Goal: Obtain resource: Download file/media

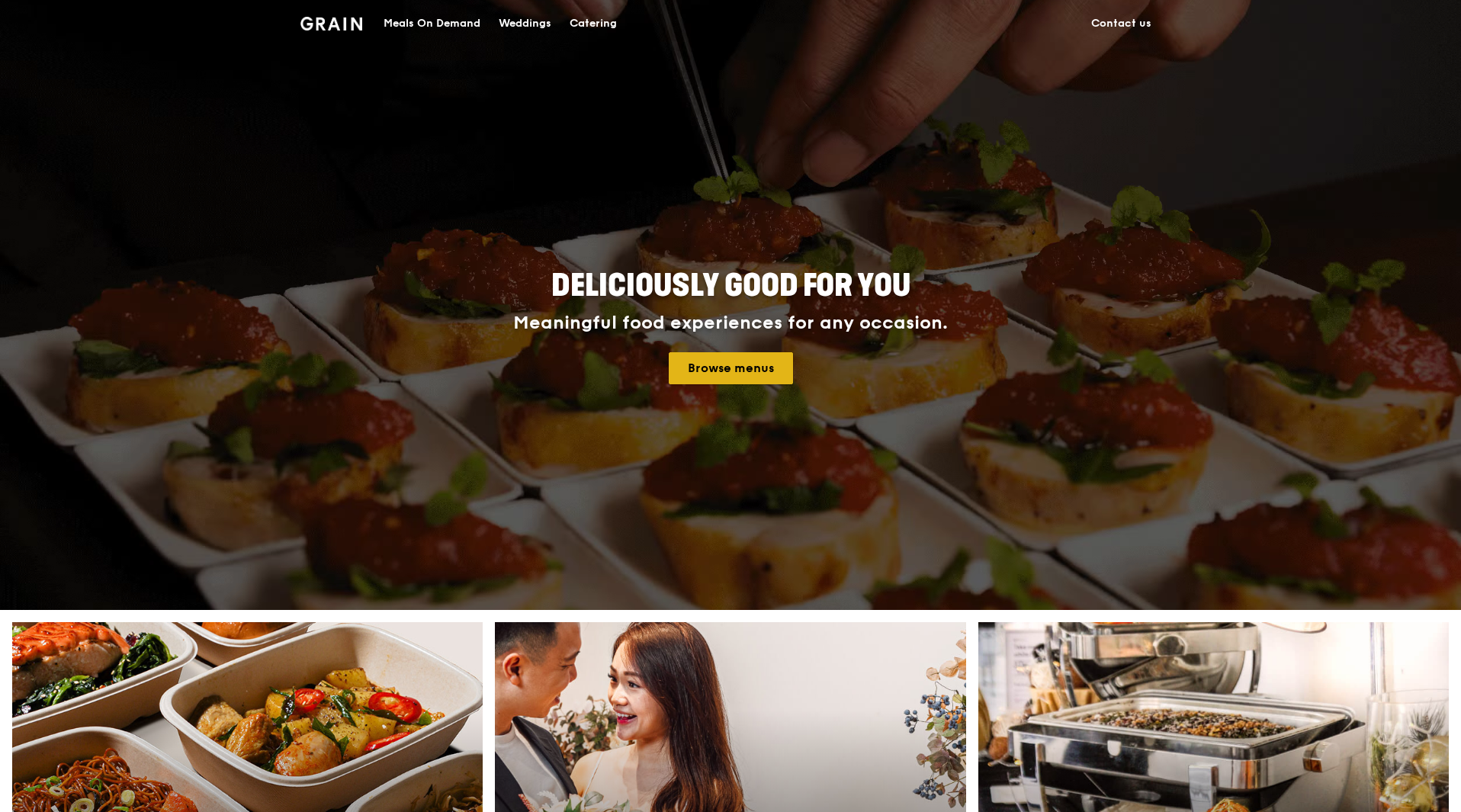
click at [761, 376] on link "Browse menus" at bounding box center [730, 368] width 124 height 32
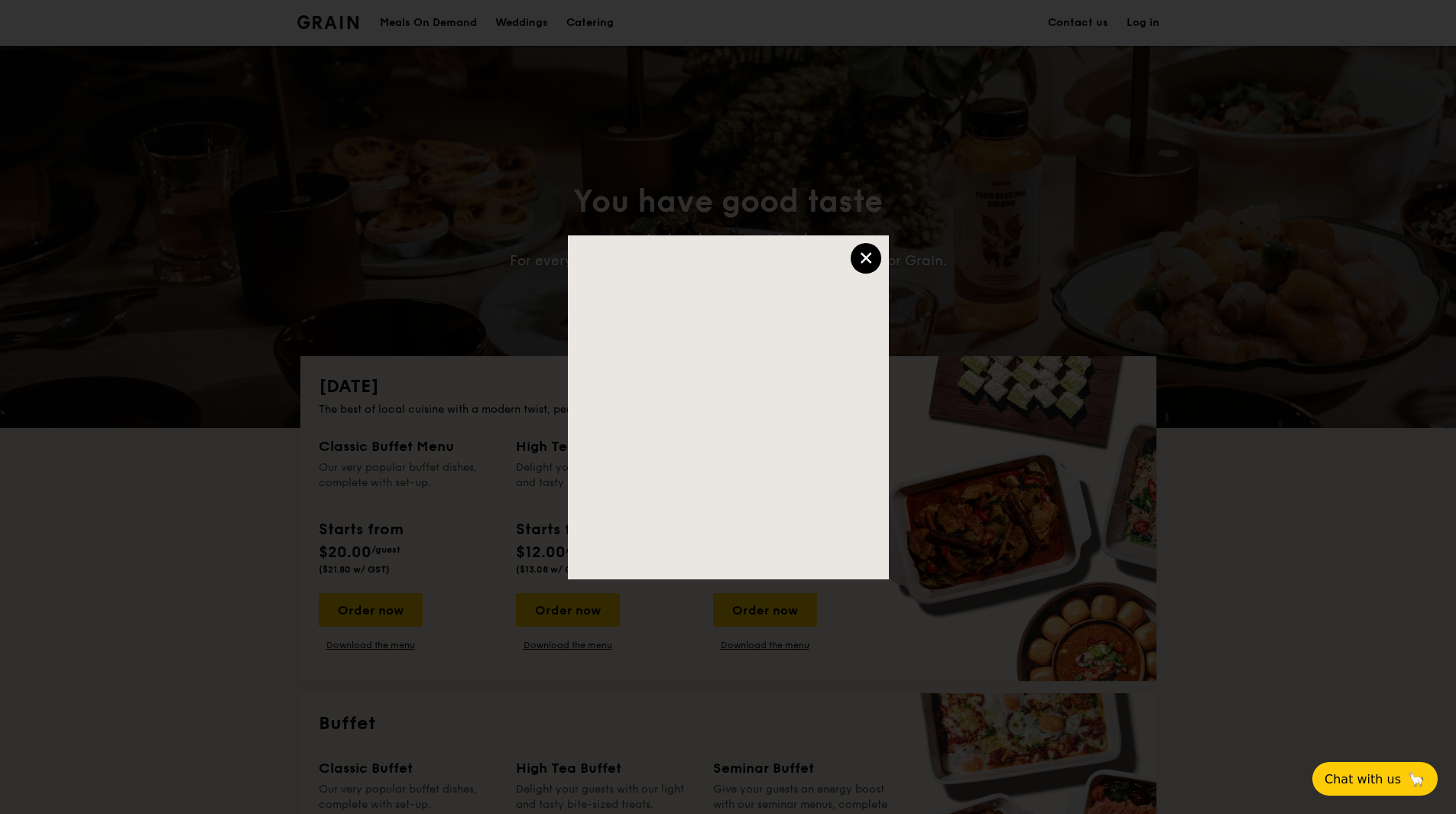
click at [865, 253] on div "×" at bounding box center [866, 259] width 31 height 31
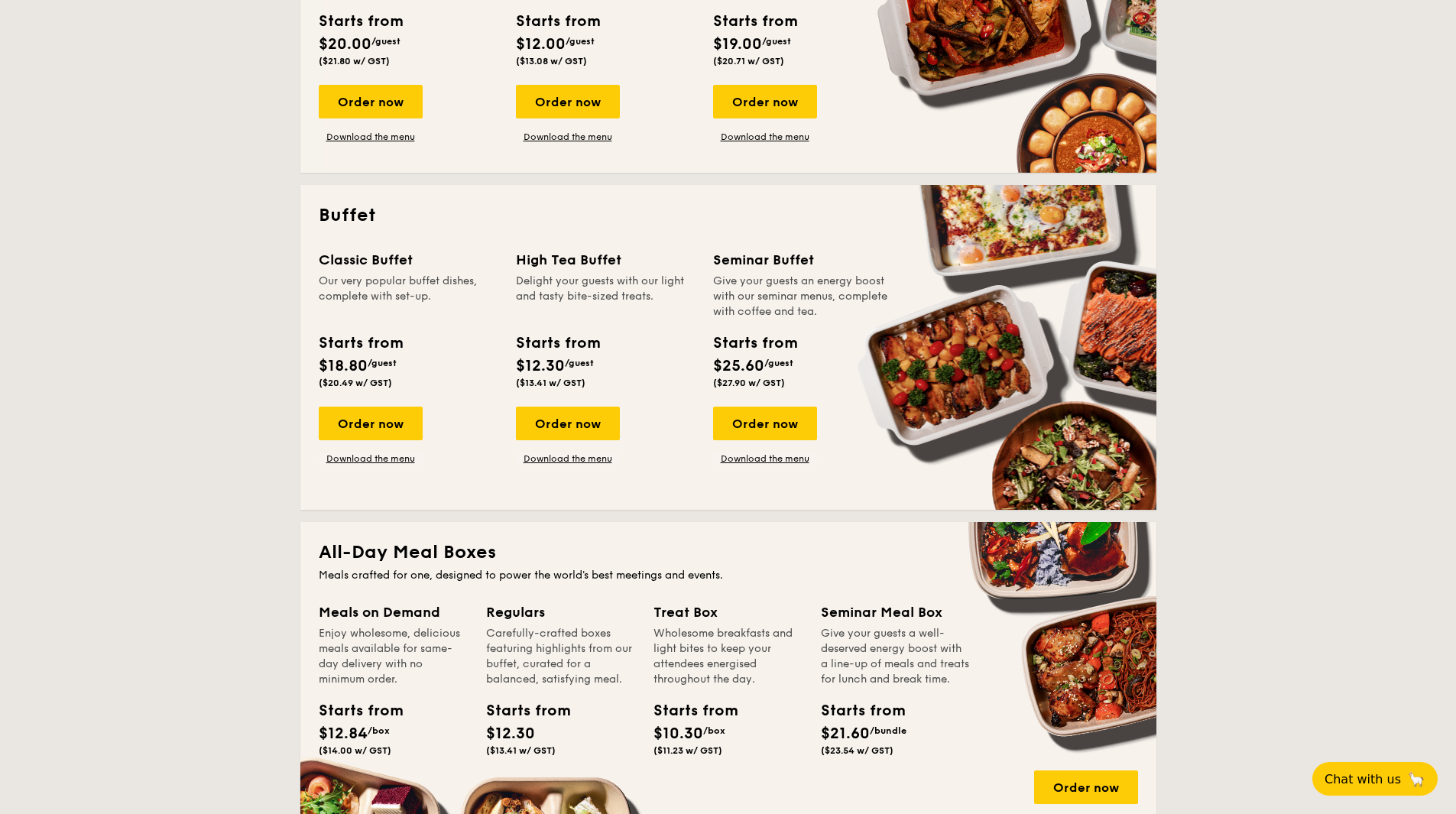
scroll to position [535, 0]
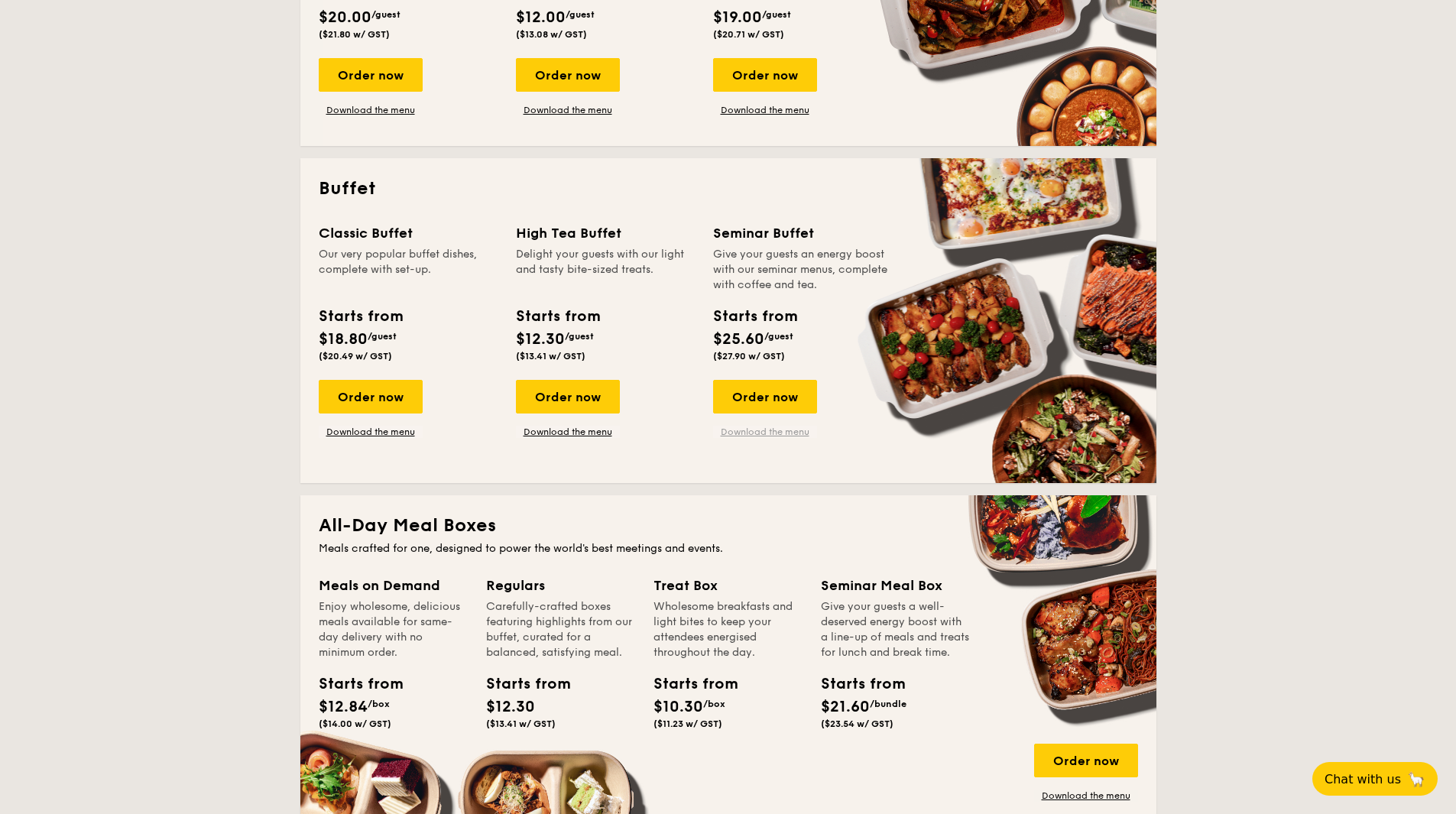
click at [750, 433] on link "Download the menu" at bounding box center [765, 431] width 104 height 13
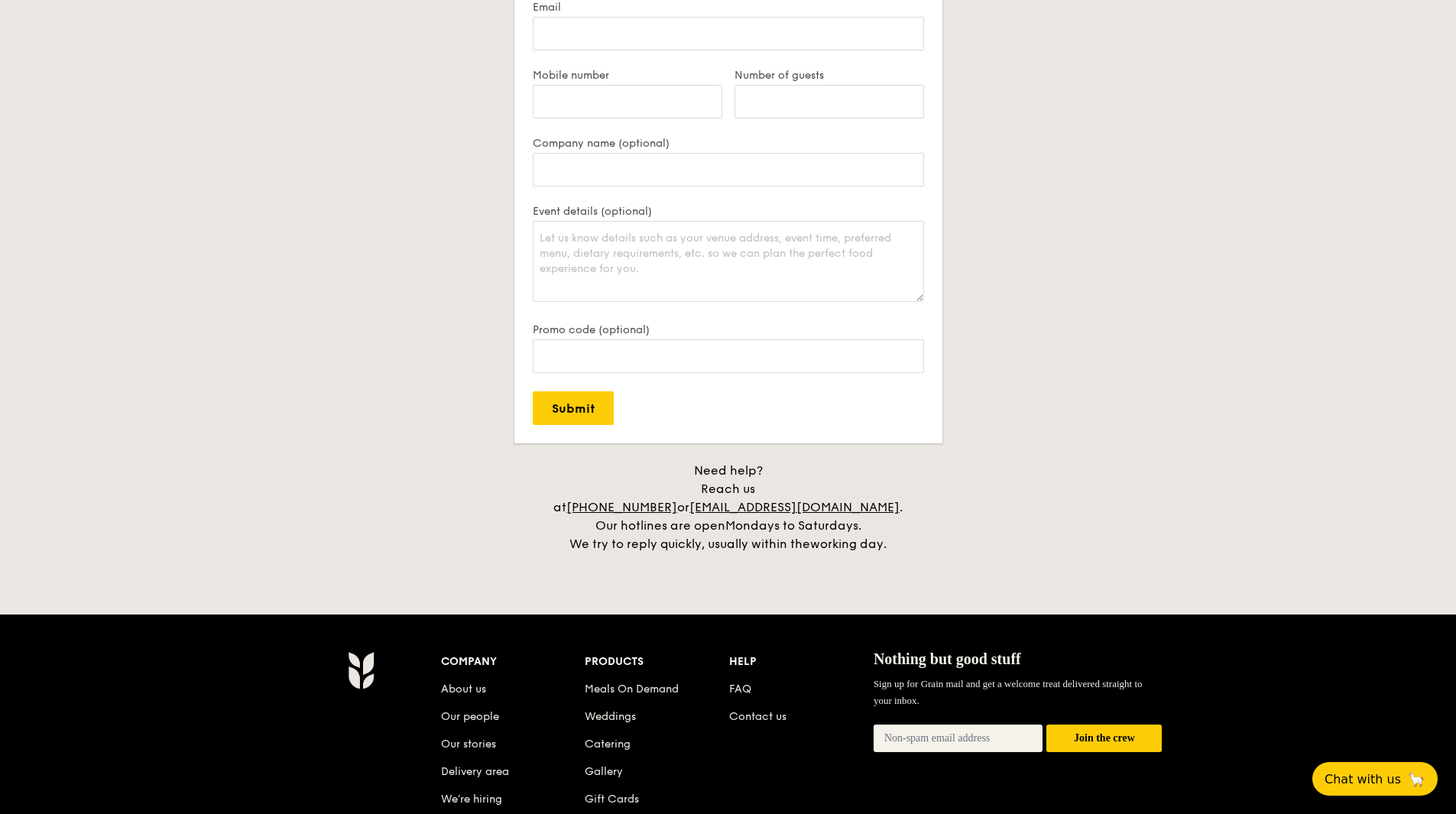
scroll to position [3331, 0]
